Goal: Task Accomplishment & Management: Use online tool/utility

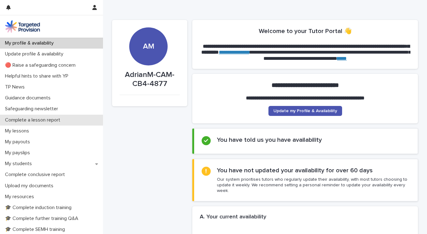
click at [43, 122] on p "Complete a lesson report" at bounding box center [33, 120] width 63 height 6
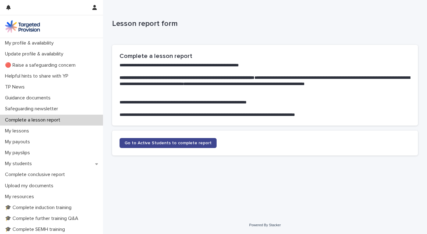
click at [152, 144] on span "Go to Active Students to complete report" at bounding box center [167, 143] width 87 height 4
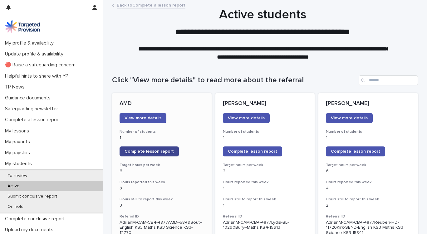
click at [152, 149] on link "Complete lesson report" at bounding box center [148, 152] width 59 height 10
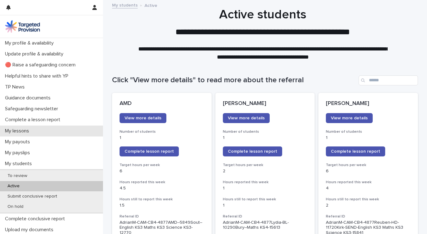
click at [41, 134] on div "My lessons" at bounding box center [51, 131] width 103 height 11
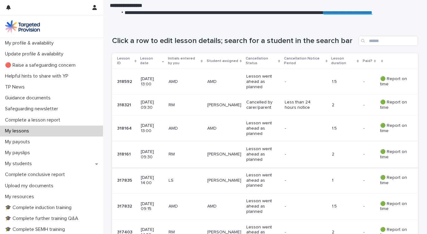
scroll to position [94, 0]
